Goal: Task Accomplishment & Management: Use online tool/utility

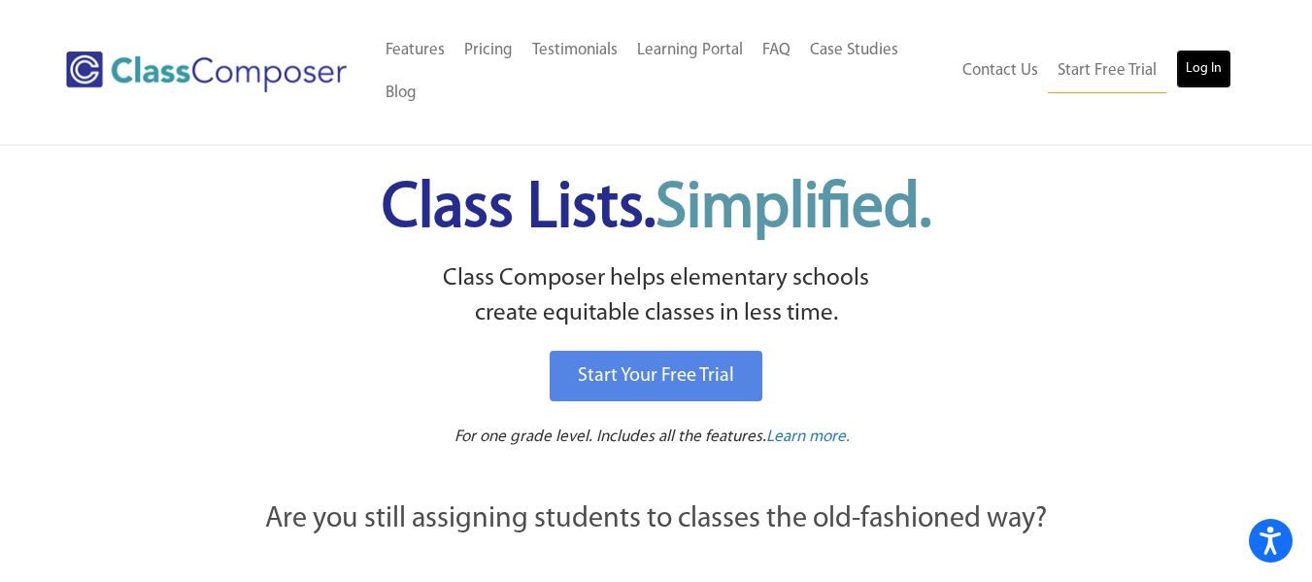
click at [1203, 70] on link "Log In" at bounding box center [1203, 69] width 55 height 39
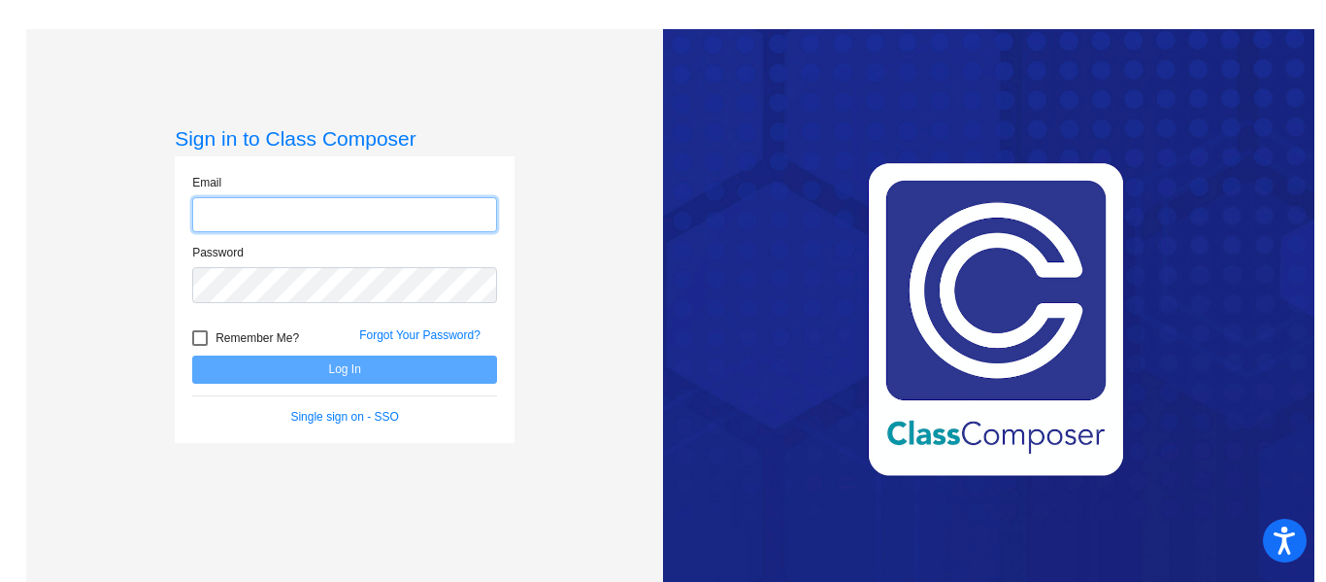
type input "jgalasso@cvs.k12.mi.us"
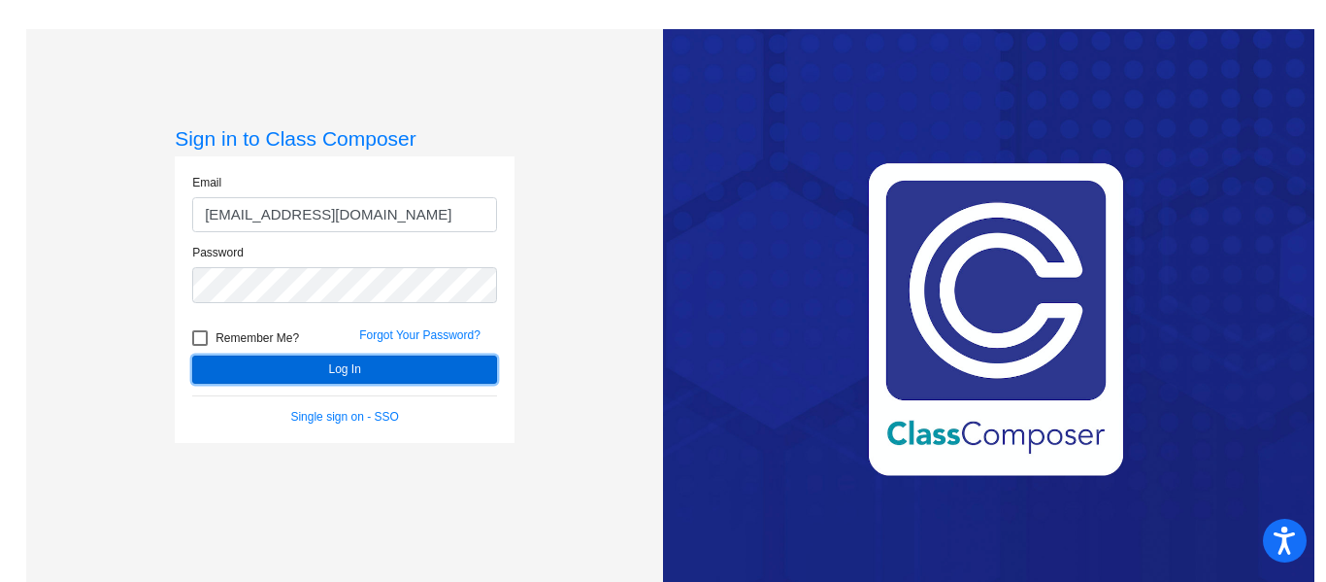
click at [361, 379] on button "Log In" at bounding box center [344, 369] width 305 height 28
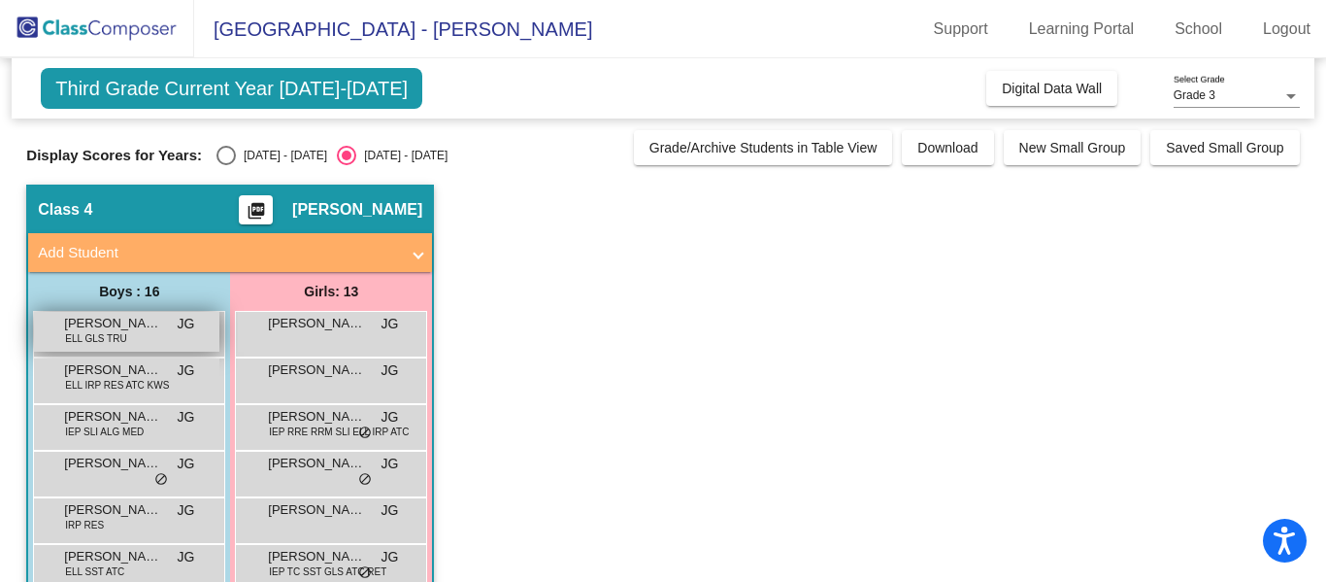
click at [101, 324] on span "Aariz Yusuf" at bounding box center [112, 323] width 97 height 19
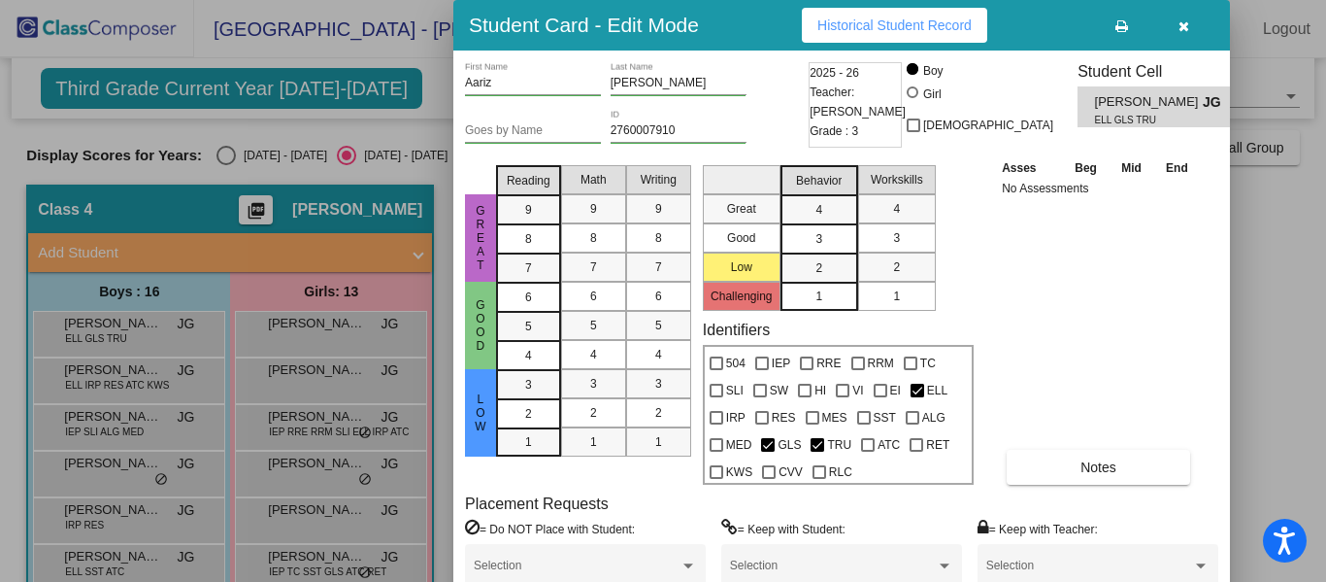
drag, startPoint x: 1325, startPoint y: 79, endPoint x: 1325, endPoint y: 129, distance: 50.5
click at [1325, 129] on div at bounding box center [663, 291] width 1326 height 582
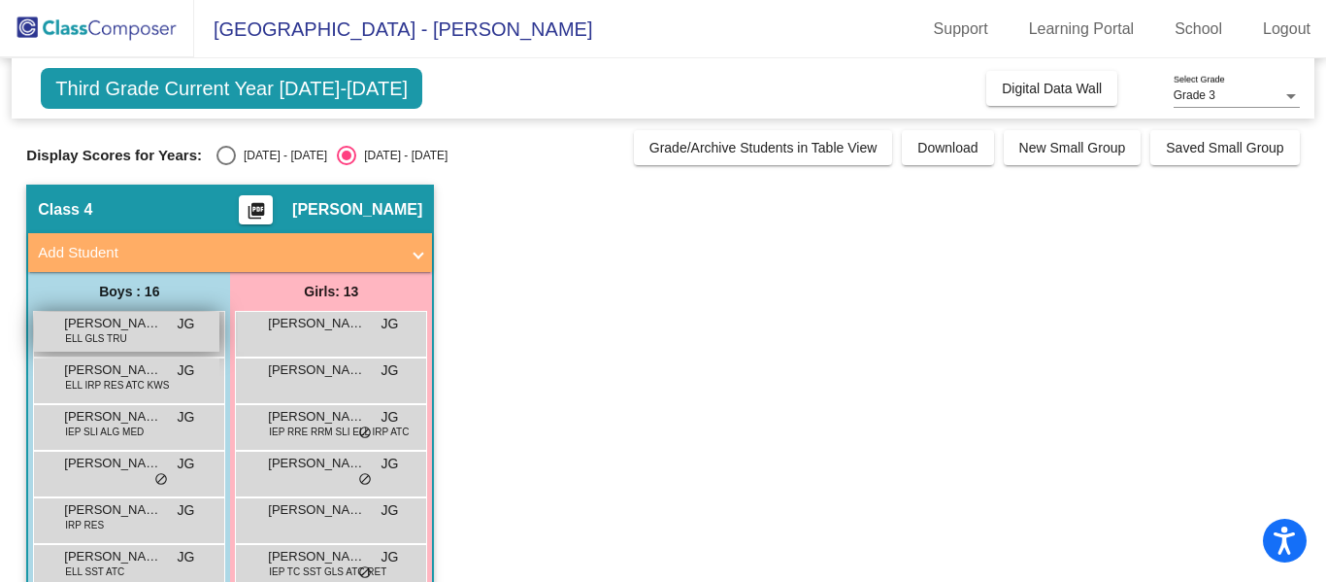
click at [132, 335] on div "Aariz Yusuf ELL GLS TRU JG lock do_not_disturb_alt" at bounding box center [126, 332] width 185 height 40
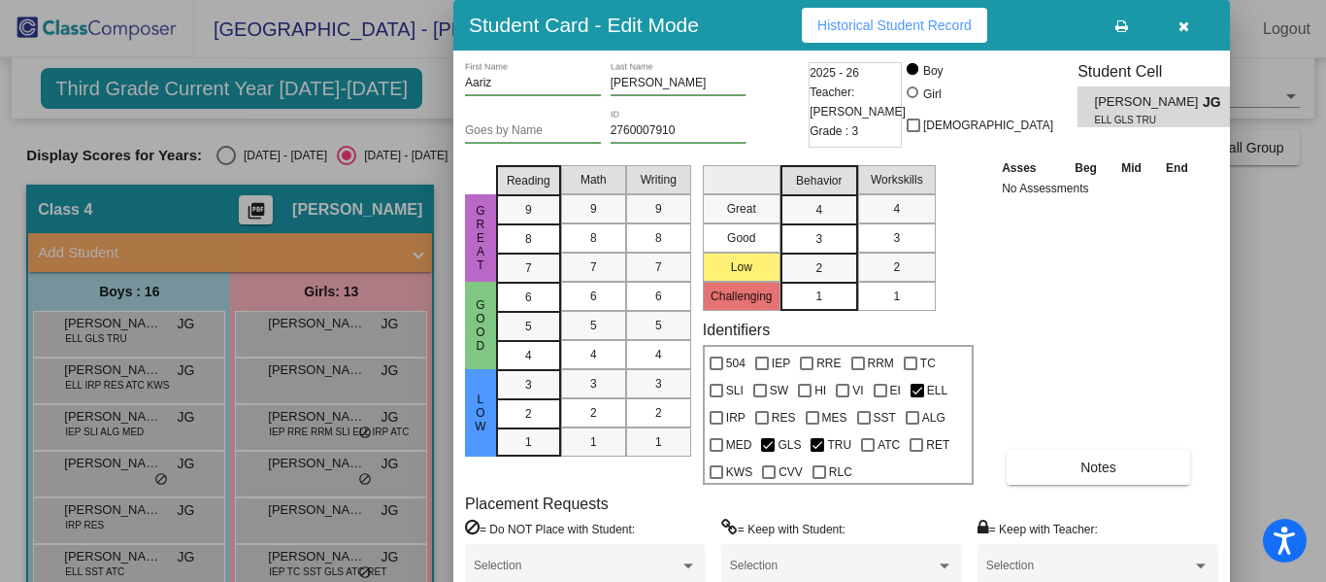
click at [229, 151] on div at bounding box center [663, 291] width 1326 height 582
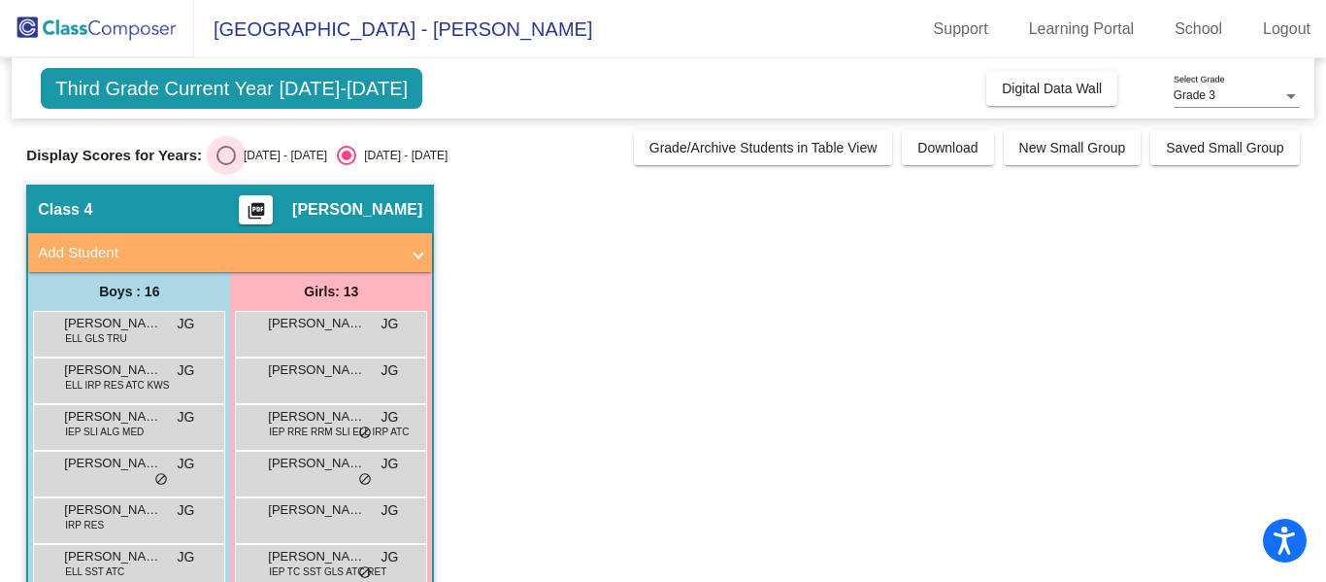
click at [229, 151] on div "Select an option" at bounding box center [226, 155] width 19 height 19
click at [226, 165] on input "2024 - 2025" at bounding box center [225, 165] width 1 height 1
radio input "true"
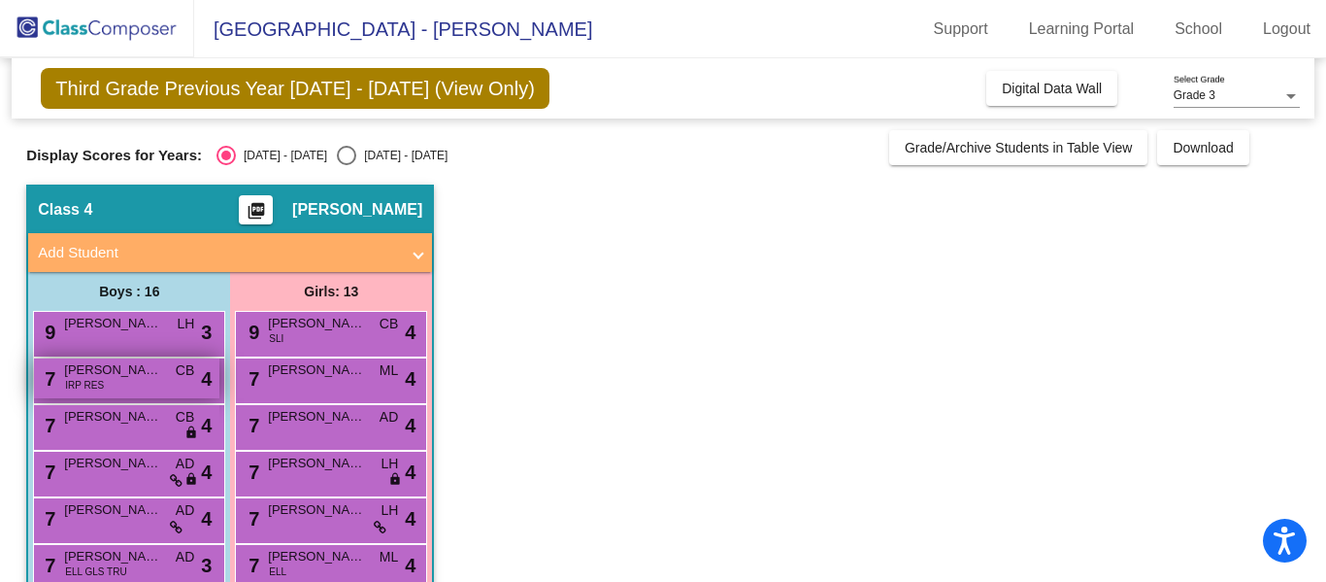
click at [137, 386] on div "7 Dominic Najor IRP RES CB lock do_not_disturb_alt 4" at bounding box center [126, 378] width 185 height 40
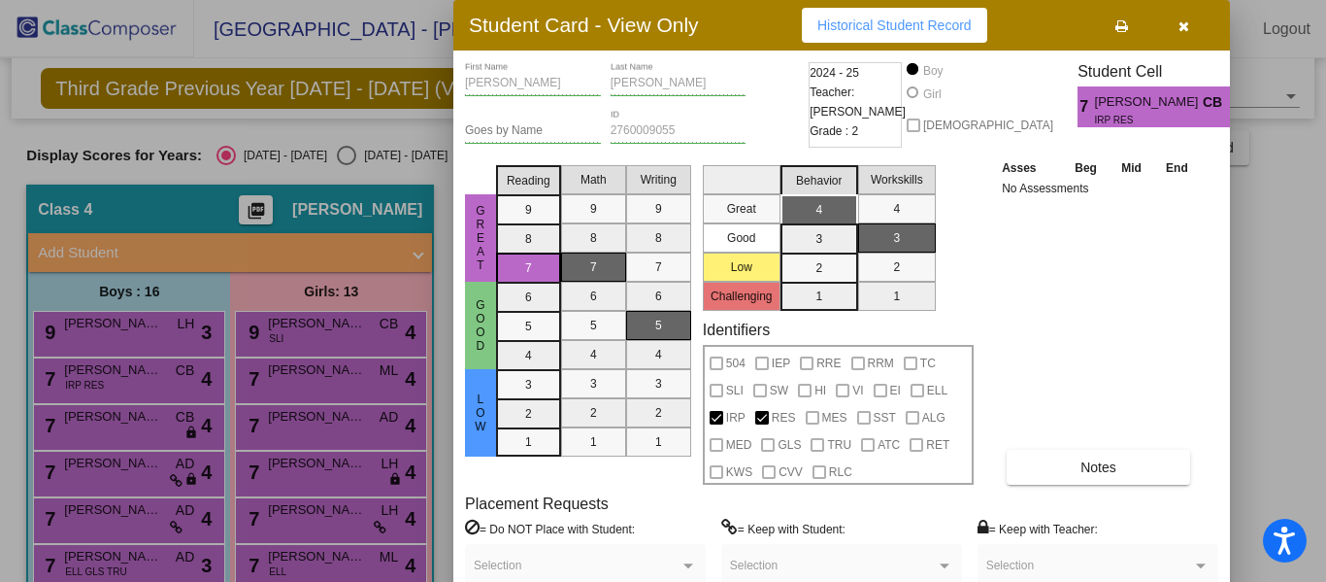
click at [152, 557] on div at bounding box center [663, 291] width 1326 height 582
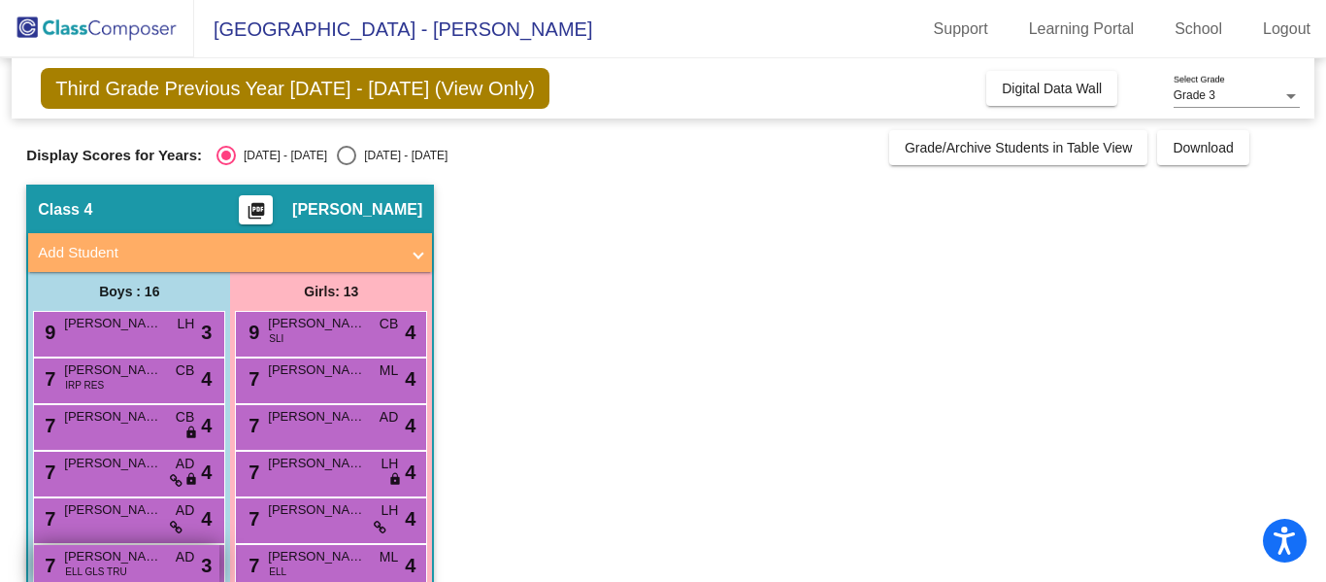
click at [143, 562] on span "Aariz Yusuf" at bounding box center [112, 556] width 97 height 19
